Goal: Transaction & Acquisition: Purchase product/service

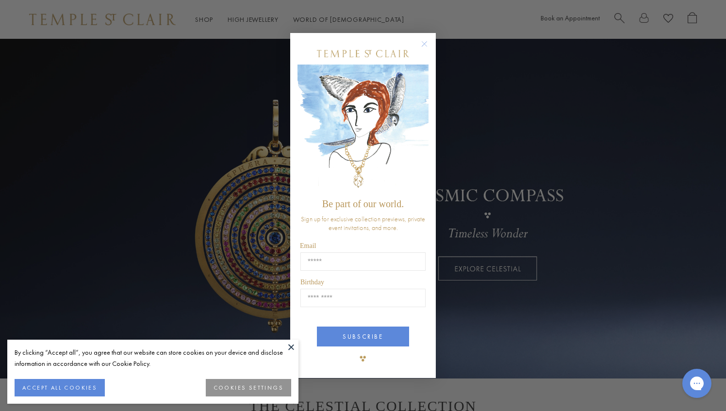
click at [202, 17] on div "Close dialog Be part of our world. Sign up for exclusive collection previews, p…" at bounding box center [363, 205] width 726 height 411
click at [203, 20] on div "Close dialog Be part of our world. Sign up for exclusive collection previews, p…" at bounding box center [363, 205] width 726 height 411
click at [423, 44] on circle "Close dialog" at bounding box center [425, 44] width 12 height 12
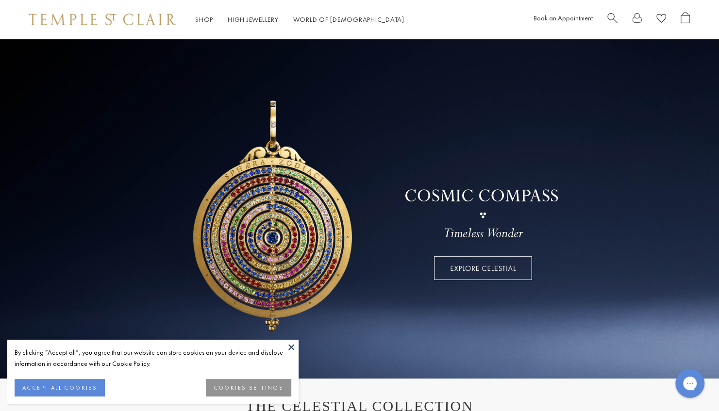
click at [615, 19] on span "Search" at bounding box center [612, 17] width 10 height 10
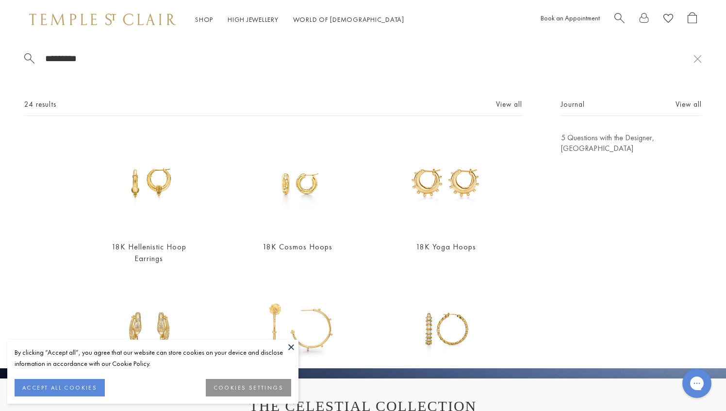
type input "*********"
click at [313, 317] on img at bounding box center [298, 328] width 100 height 100
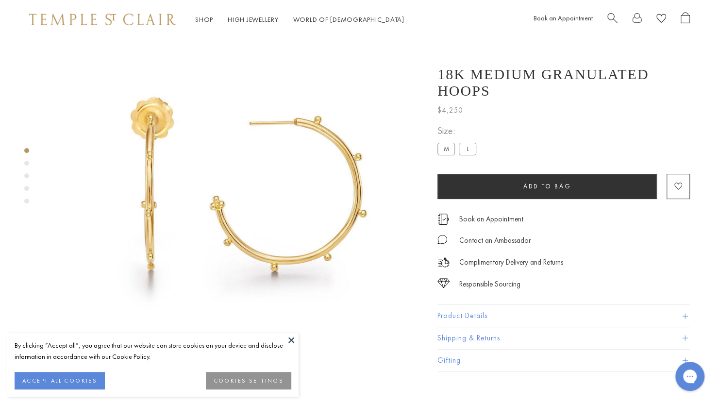
click at [289, 340] on button at bounding box center [291, 340] width 15 height 15
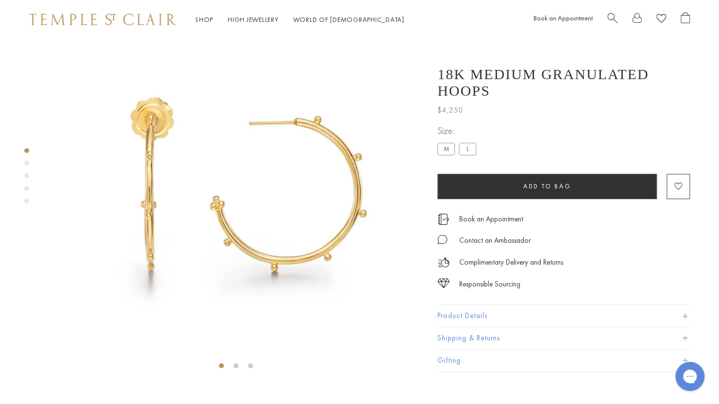
click at [383, 261] on img at bounding box center [236, 187] width 374 height 374
